Goal: Transaction & Acquisition: Purchase product/service

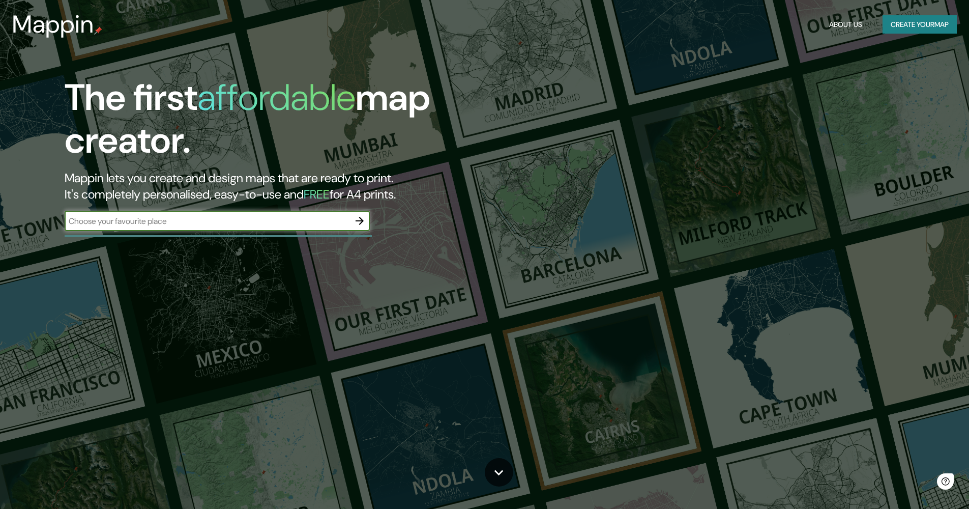
click at [195, 215] on input "text" at bounding box center [207, 221] width 285 height 12
click at [199, 225] on input "text" at bounding box center [207, 221] width 285 height 12
type input "[GEOGRAPHIC_DATA]"
click at [310, 221] on input "[GEOGRAPHIC_DATA]" at bounding box center [207, 221] width 285 height 12
drag, startPoint x: 328, startPoint y: 223, endPoint x: 49, endPoint y: 220, distance: 278.7
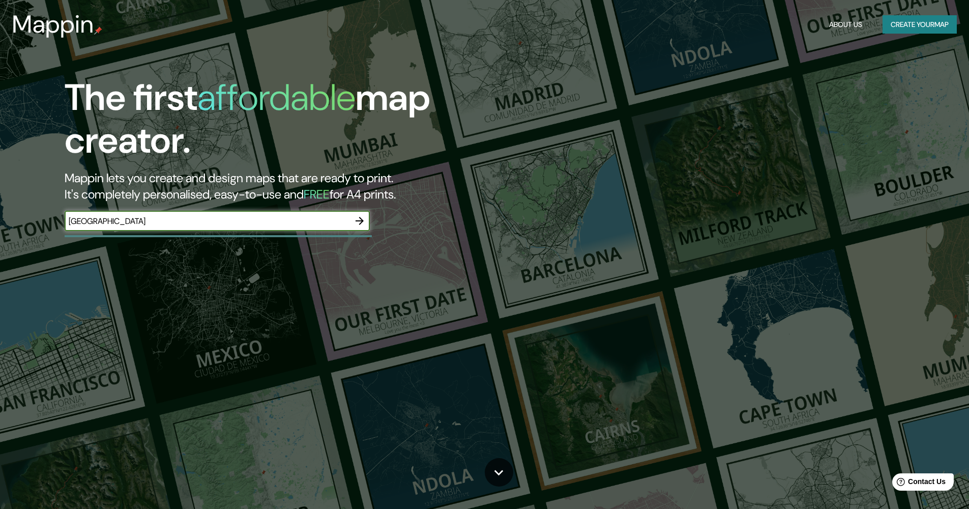
click at [49, 220] on div "The first affordable map creator. Mappin lets you create and design maps that a…" at bounding box center [306, 158] width 581 height 165
type input "[GEOGRAPHIC_DATA]"
click at [357, 218] on icon "button" at bounding box center [359, 221] width 12 height 12
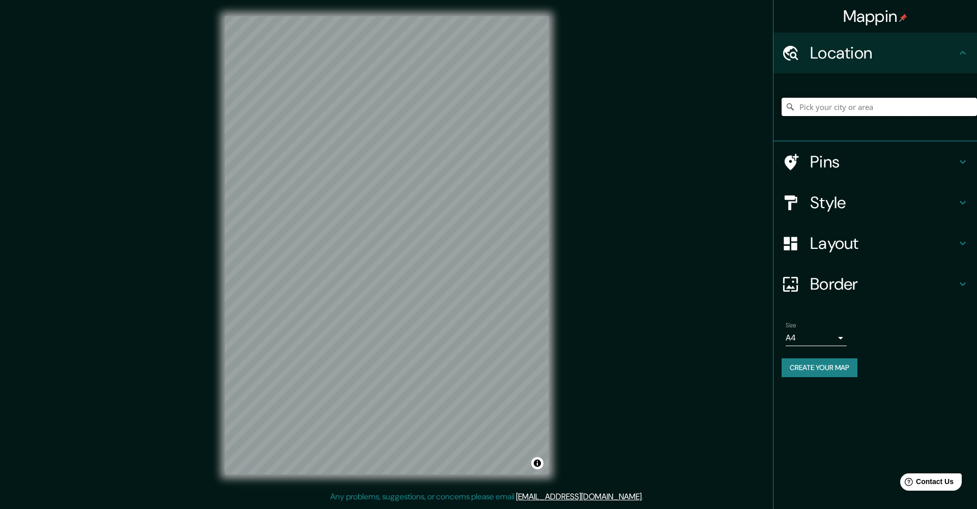
click at [844, 107] on input "Pick your city or area" at bounding box center [878, 107] width 195 height 18
paste input "[GEOGRAPHIC_DATA], [GEOGRAPHIC_DATA], [GEOGRAPHIC_DATA]"
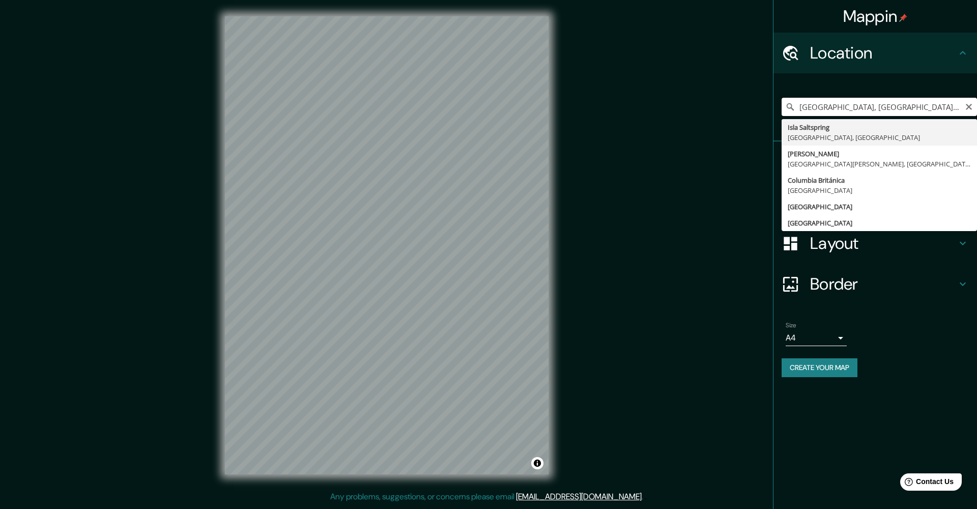
type input "[GEOGRAPHIC_DATA], [GEOGRAPHIC_DATA], [GEOGRAPHIC_DATA]"
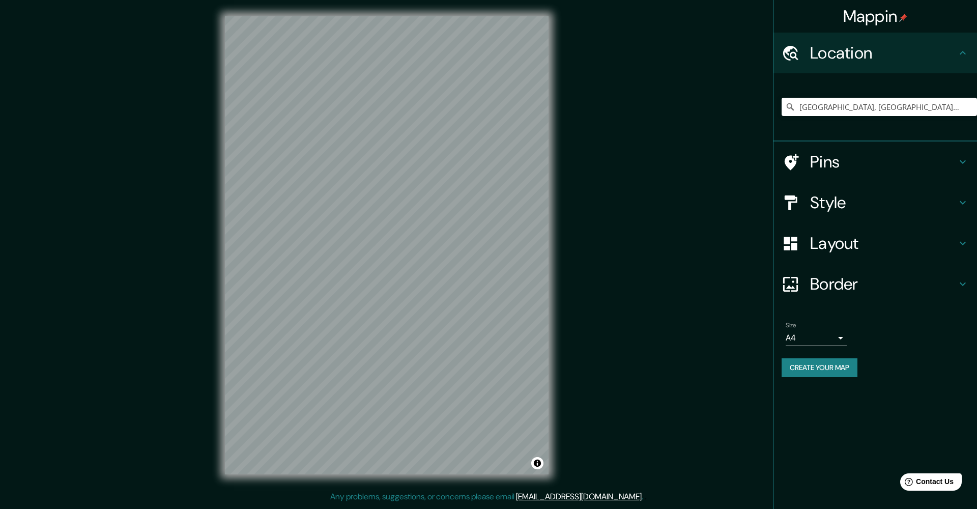
click at [882, 241] on h4 "Layout" at bounding box center [883, 243] width 146 height 20
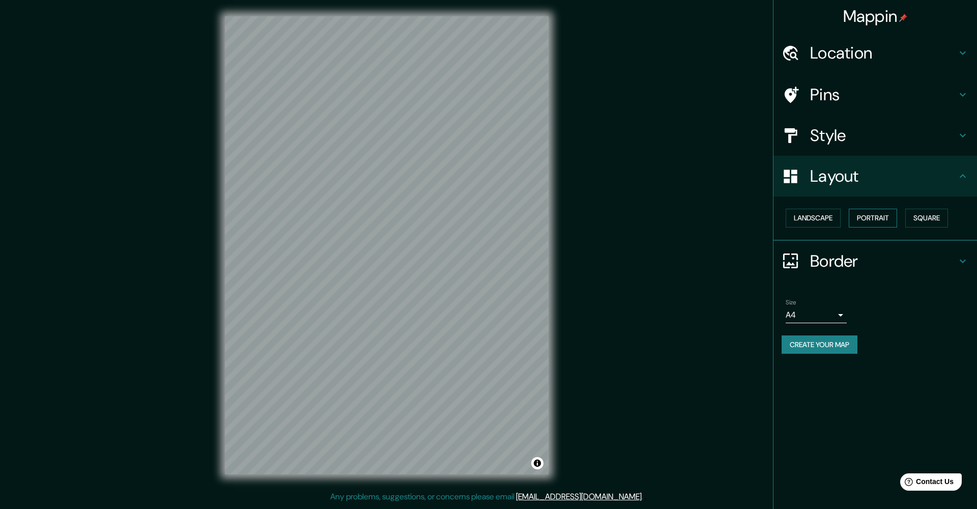
click at [889, 213] on button "Portrait" at bounding box center [872, 218] width 48 height 19
click at [812, 214] on button "Landscape" at bounding box center [812, 218] width 55 height 19
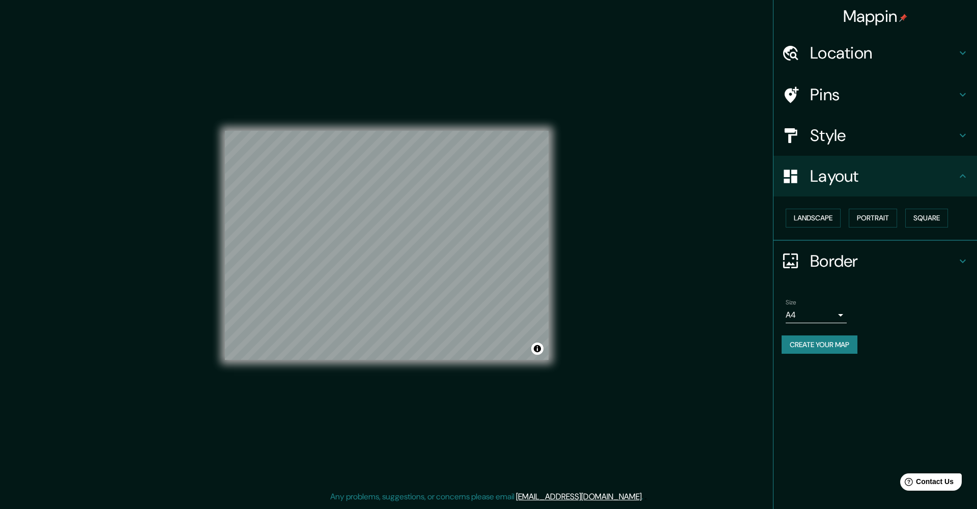
click at [895, 126] on h4 "Style" at bounding box center [883, 135] width 146 height 20
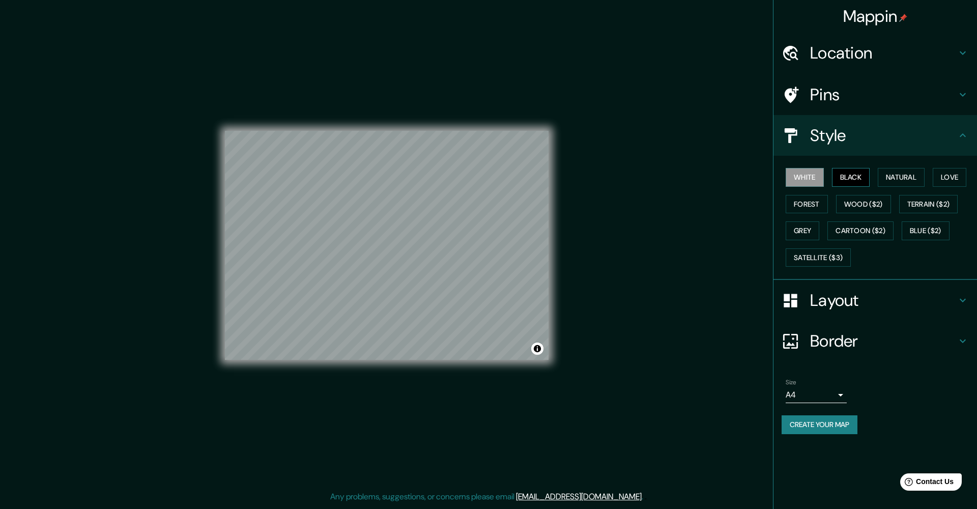
click at [849, 182] on button "Black" at bounding box center [851, 177] width 38 height 19
click at [853, 178] on button "Black" at bounding box center [851, 177] width 38 height 19
click at [813, 178] on button "White" at bounding box center [804, 177] width 38 height 19
click at [403, 389] on div "© Mapbox © OpenStreetMap Improve this map" at bounding box center [386, 245] width 323 height 458
